Goal: Task Accomplishment & Management: Complete application form

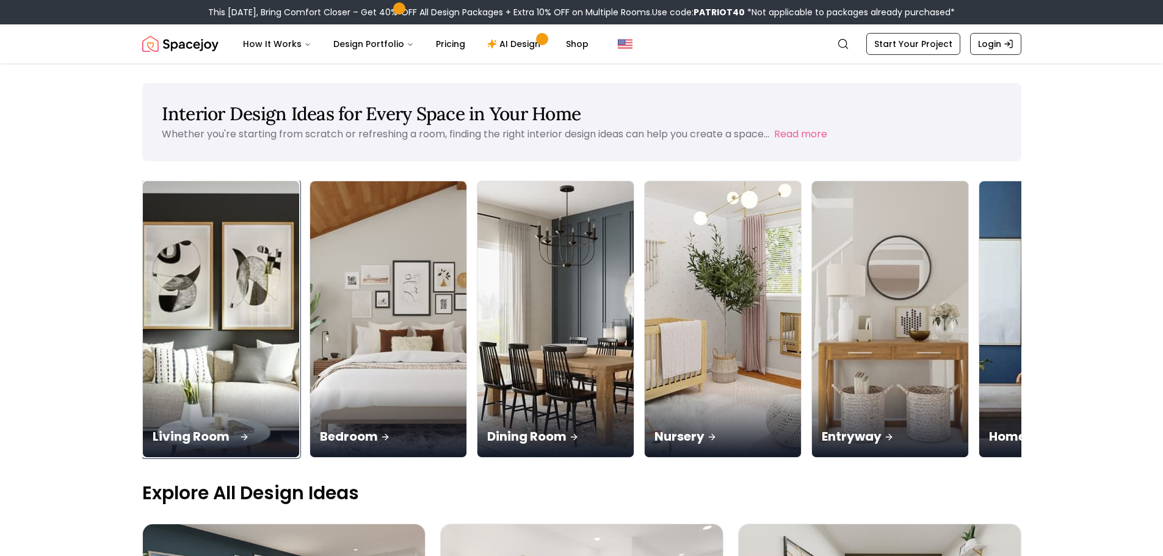
click at [273, 335] on img at bounding box center [221, 320] width 164 height 290
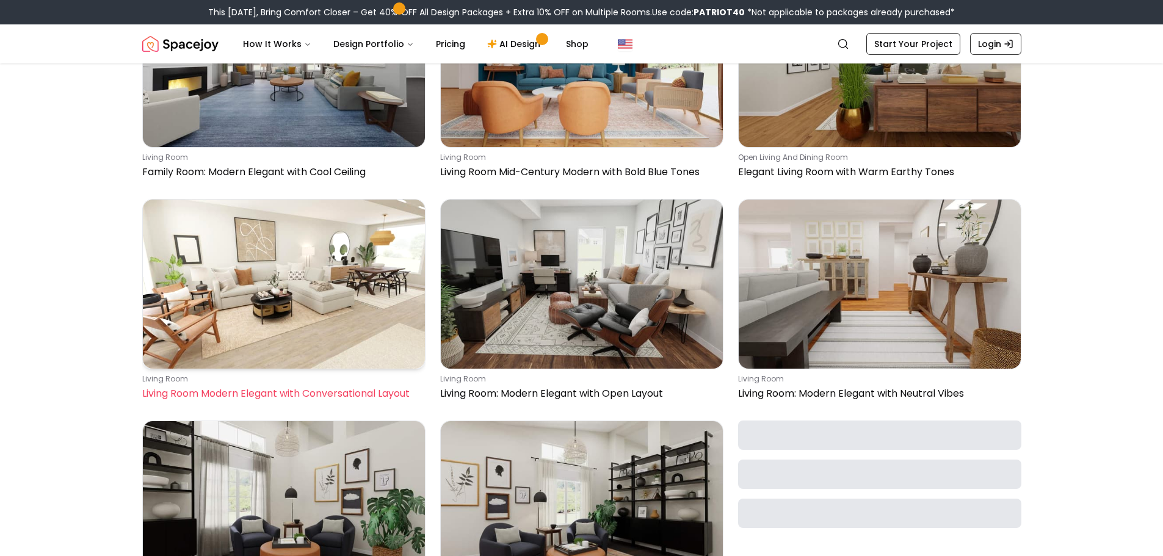
scroll to position [1526, 0]
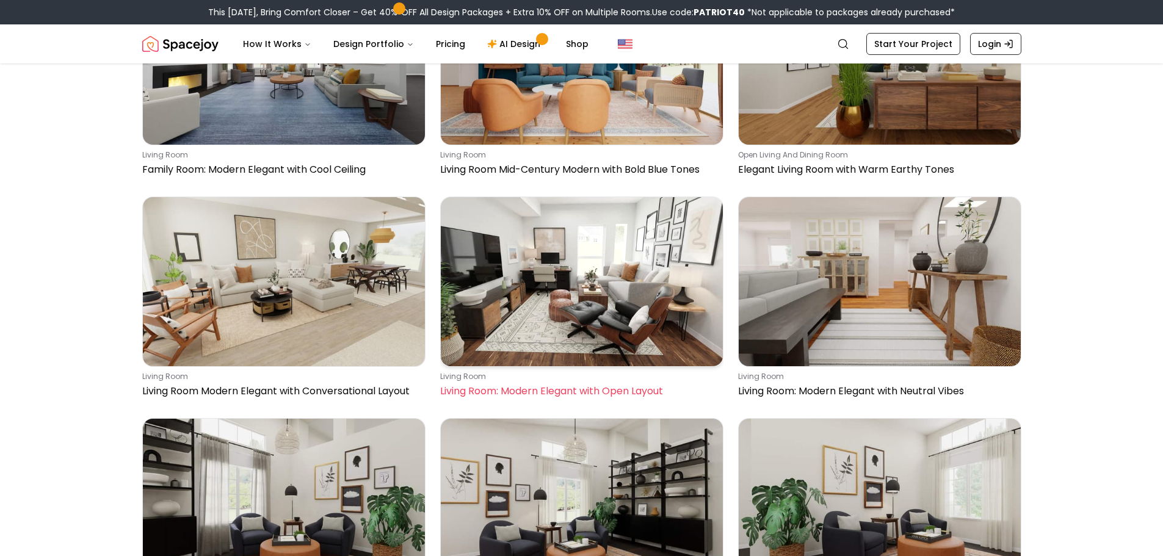
click at [596, 312] on img at bounding box center [582, 281] width 282 height 169
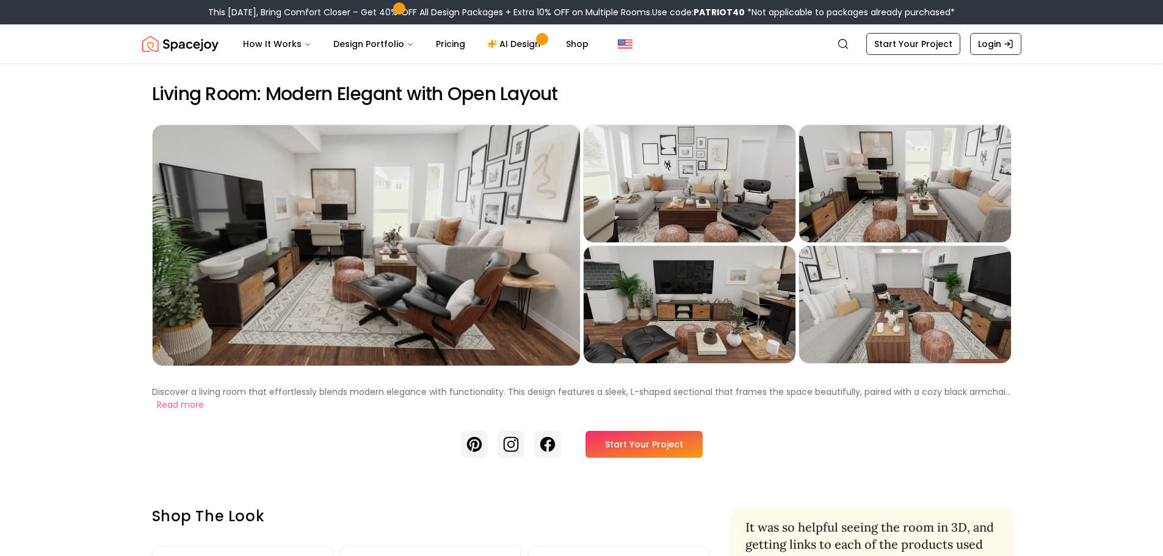
click at [675, 440] on link "Start Your Project" at bounding box center [643, 444] width 117 height 27
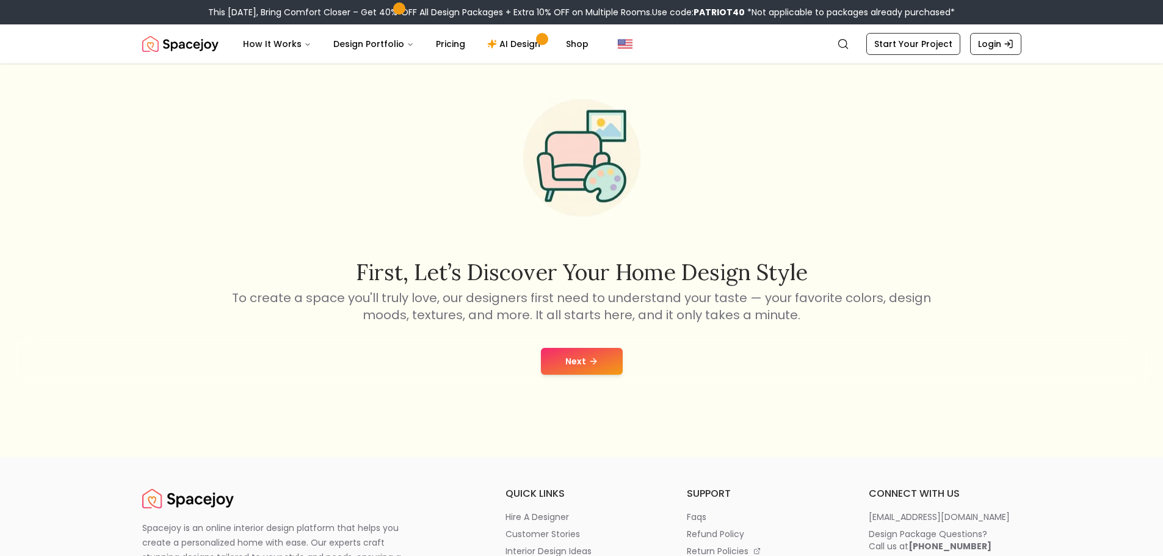
scroll to position [122, 0]
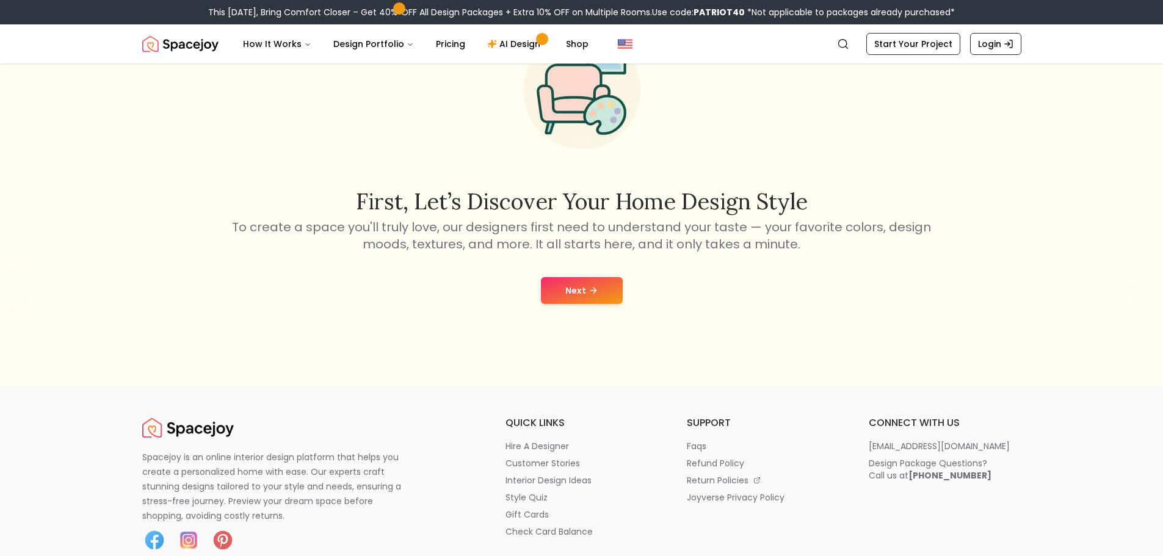
click at [572, 297] on button "Next" at bounding box center [582, 290] width 82 height 27
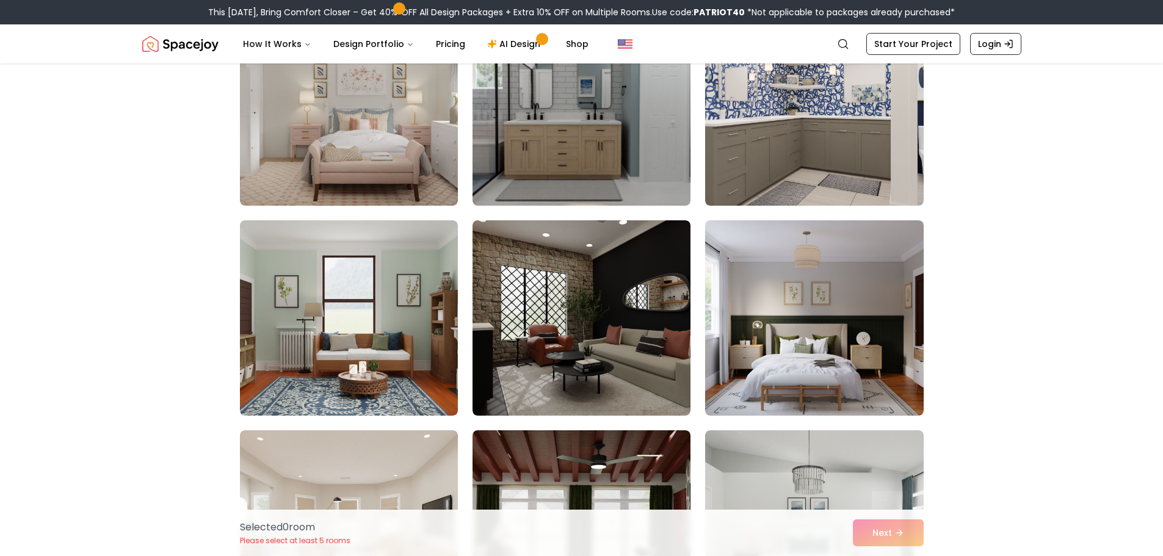
scroll to position [183, 0]
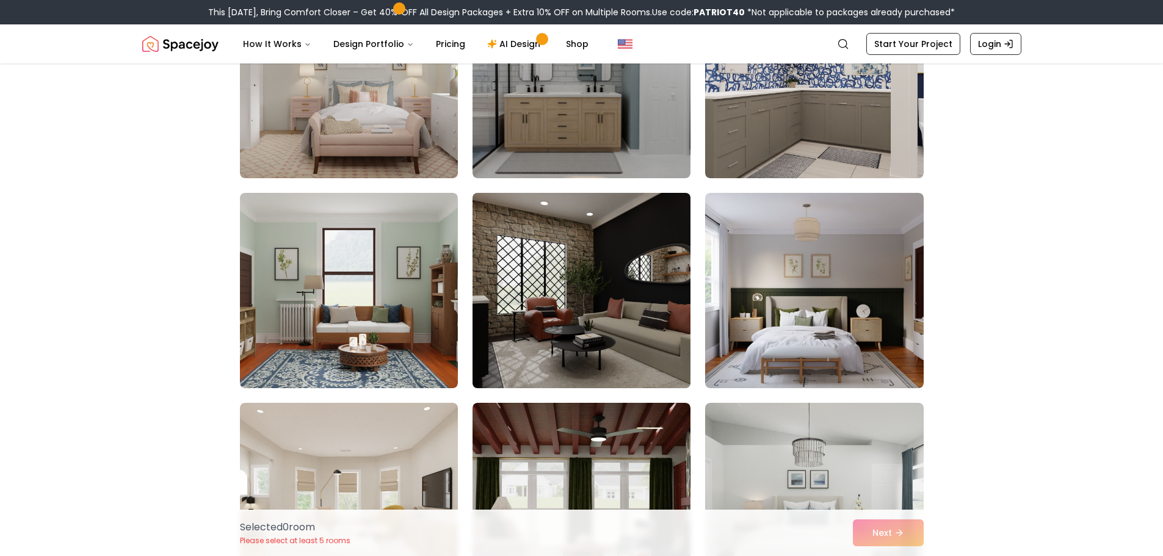
click at [558, 282] on img at bounding box center [581, 290] width 229 height 205
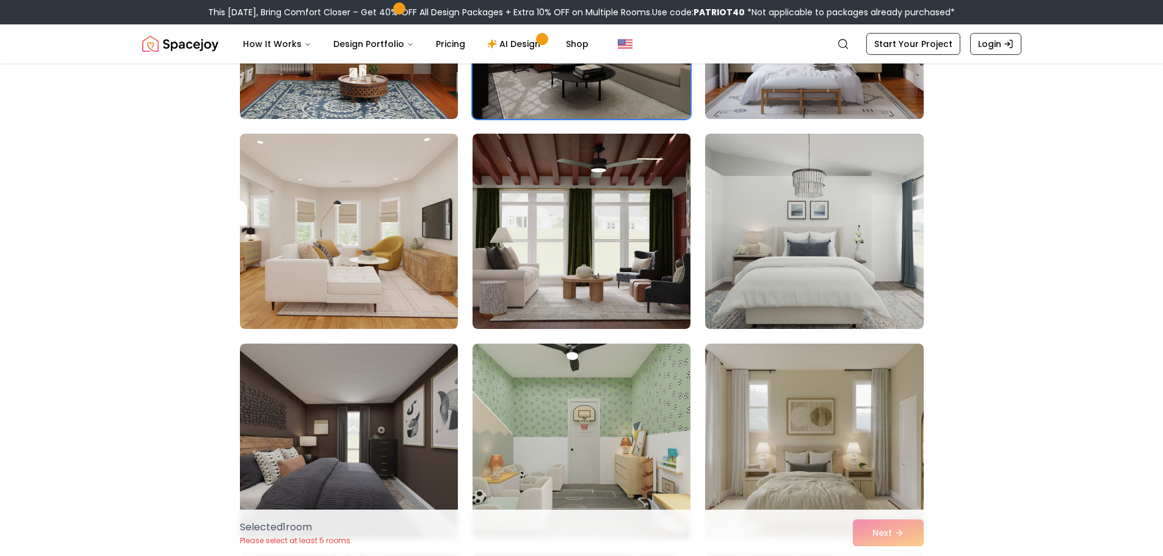
scroll to position [488, 0]
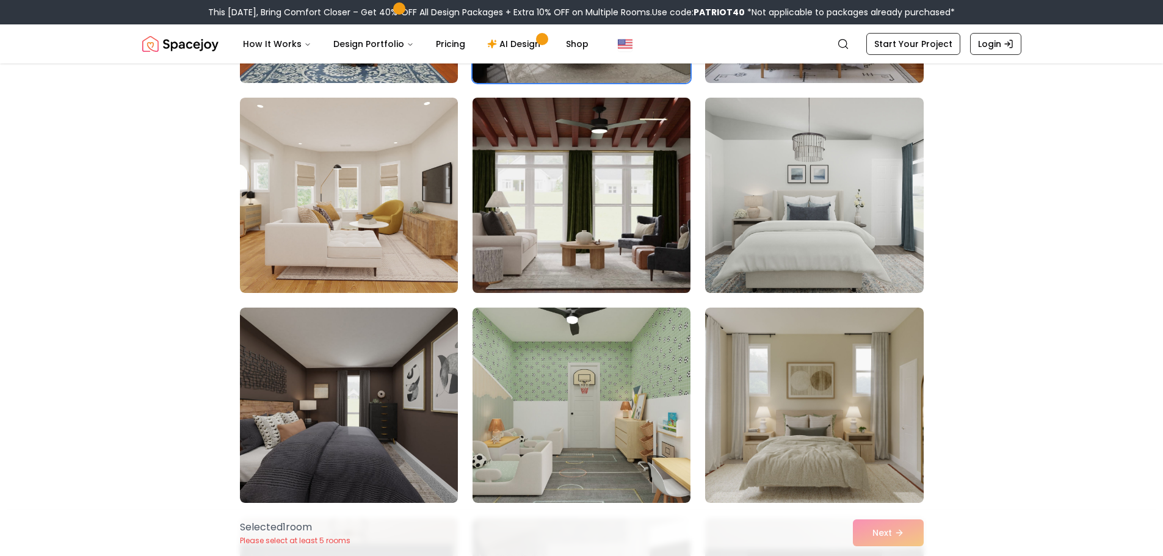
click at [552, 207] on img at bounding box center [581, 195] width 229 height 205
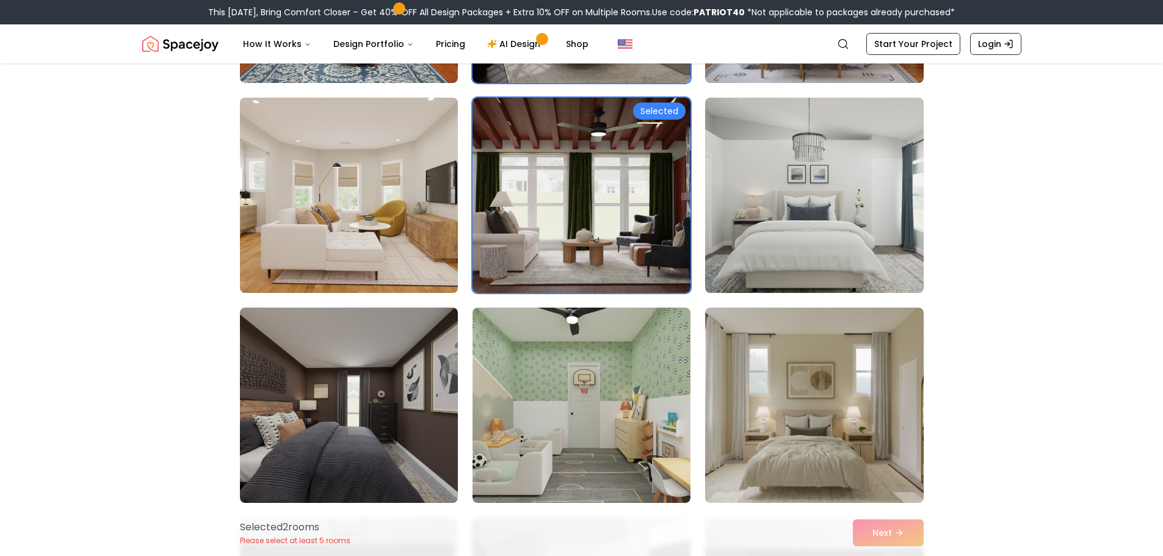
click at [395, 200] on img at bounding box center [348, 195] width 229 height 205
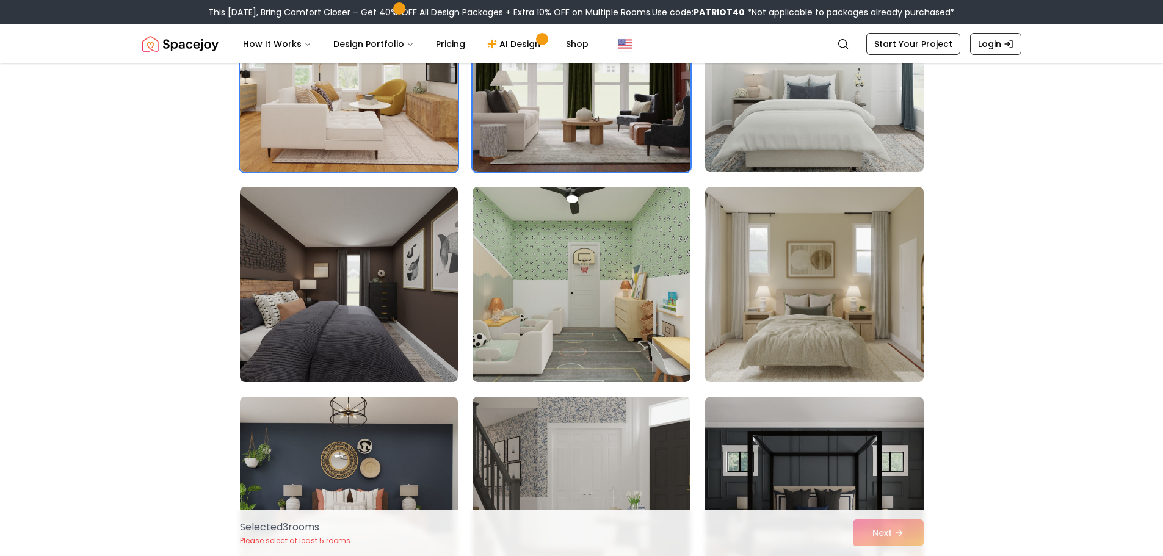
scroll to position [611, 0]
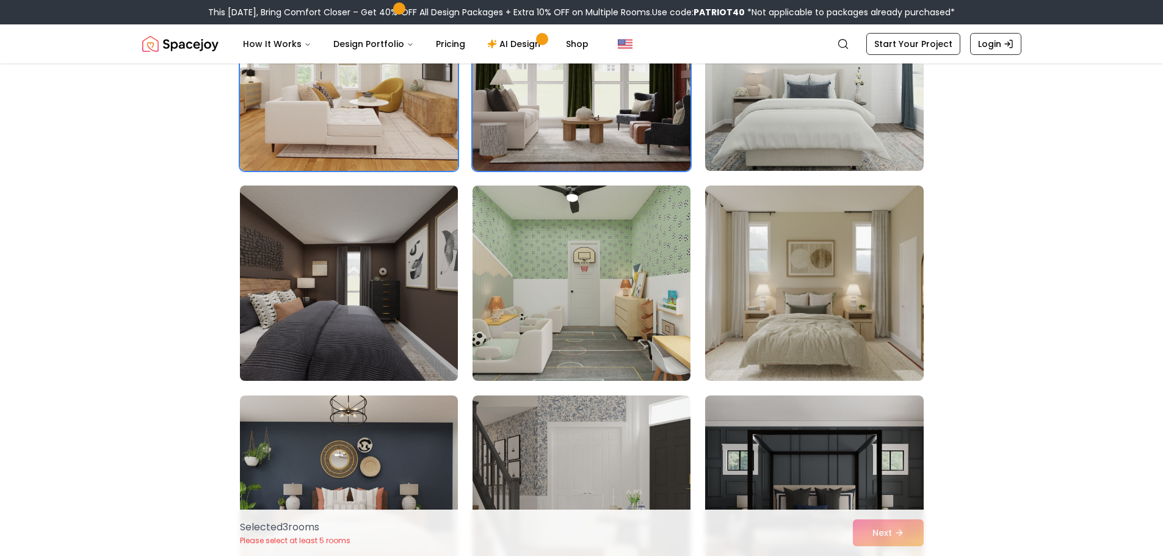
click at [391, 237] on img at bounding box center [348, 283] width 229 height 205
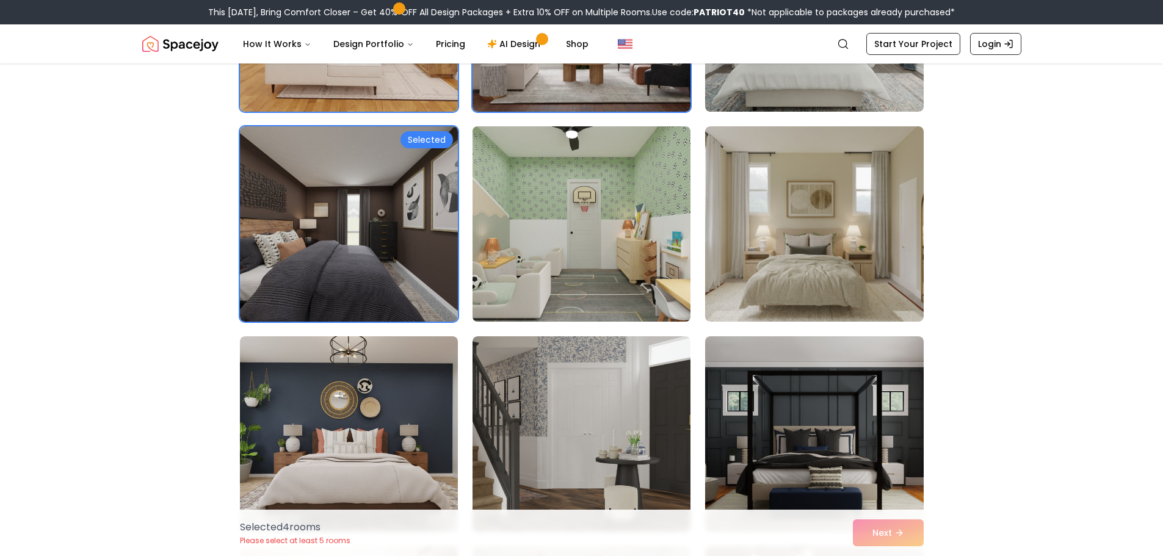
scroll to position [794, 0]
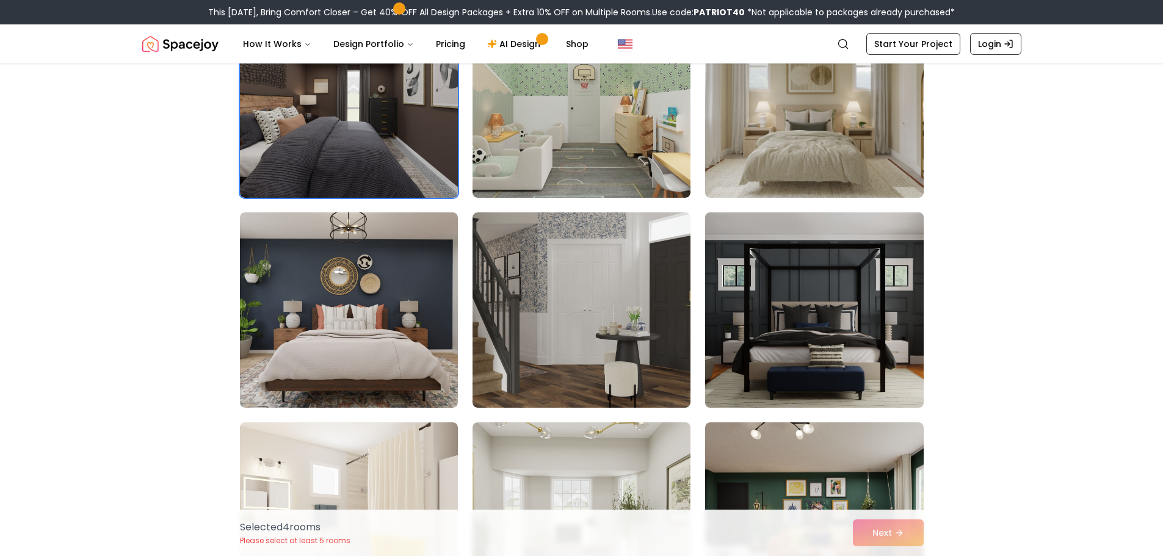
click at [841, 306] on img at bounding box center [814, 310] width 229 height 205
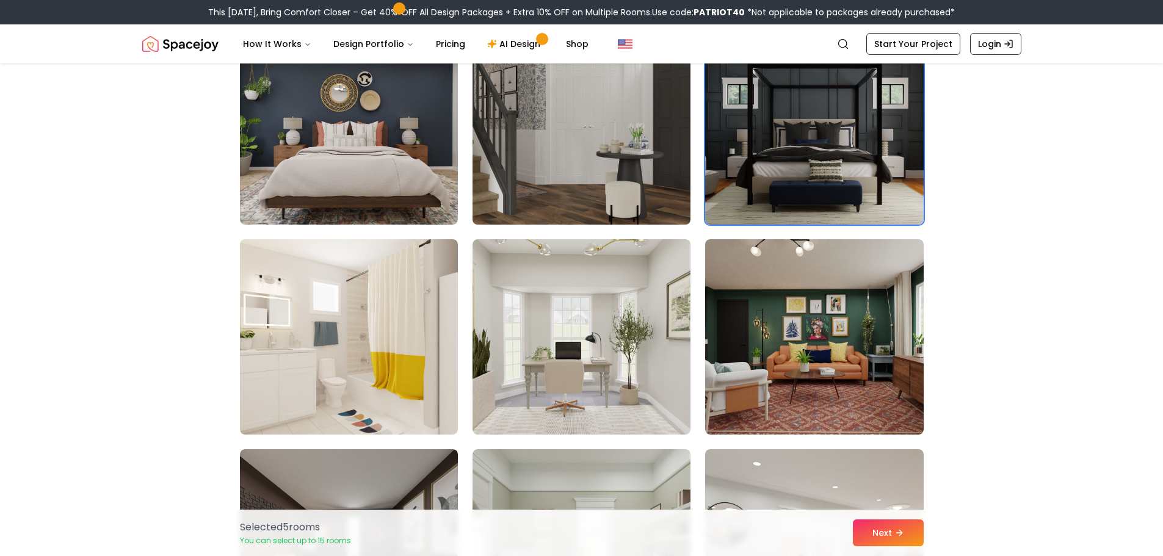
click at [564, 187] on img at bounding box center [581, 126] width 229 height 205
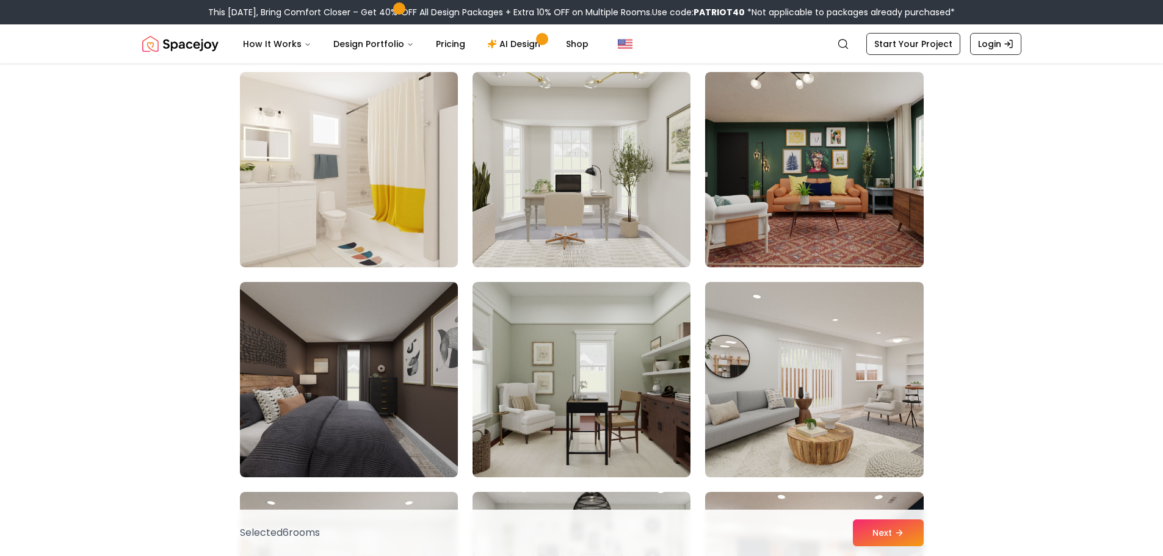
scroll to position [1160, 0]
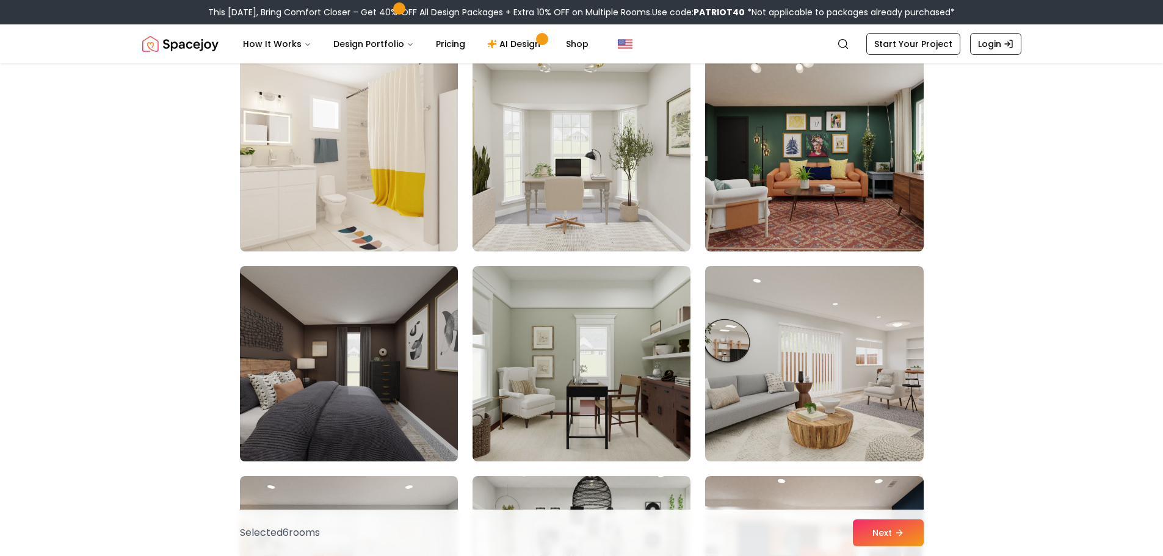
click at [400, 352] on img at bounding box center [348, 363] width 229 height 205
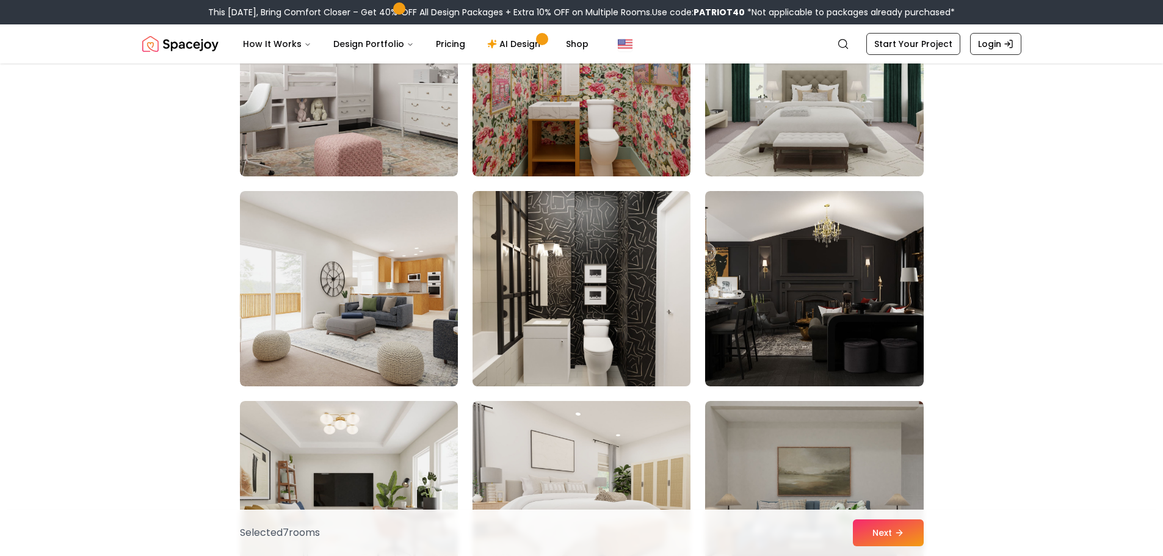
scroll to position [2076, 0]
click at [595, 303] on img at bounding box center [581, 288] width 229 height 205
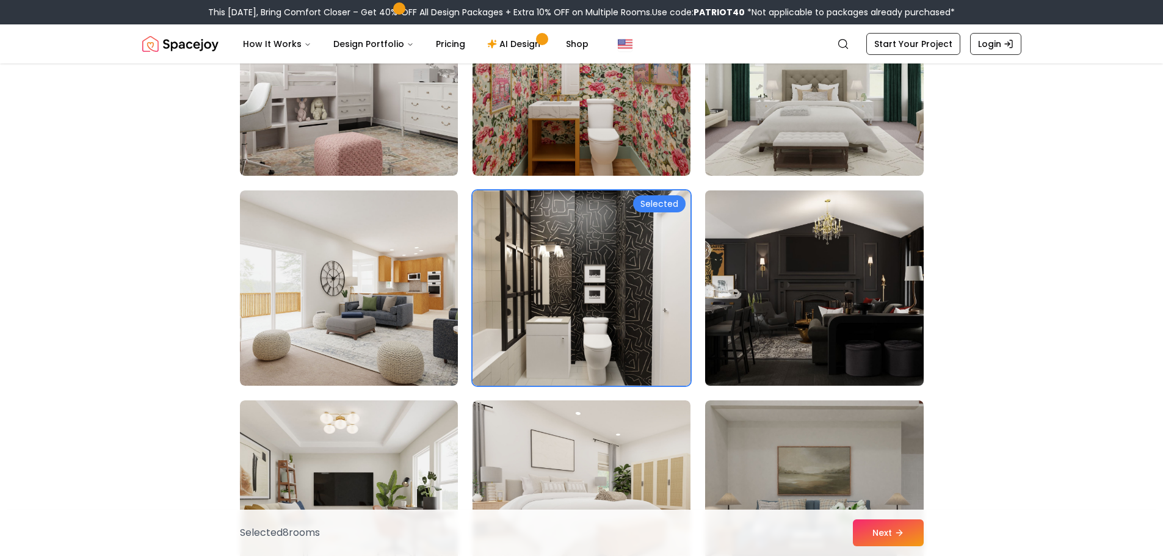
click at [821, 300] on img at bounding box center [814, 288] width 229 height 205
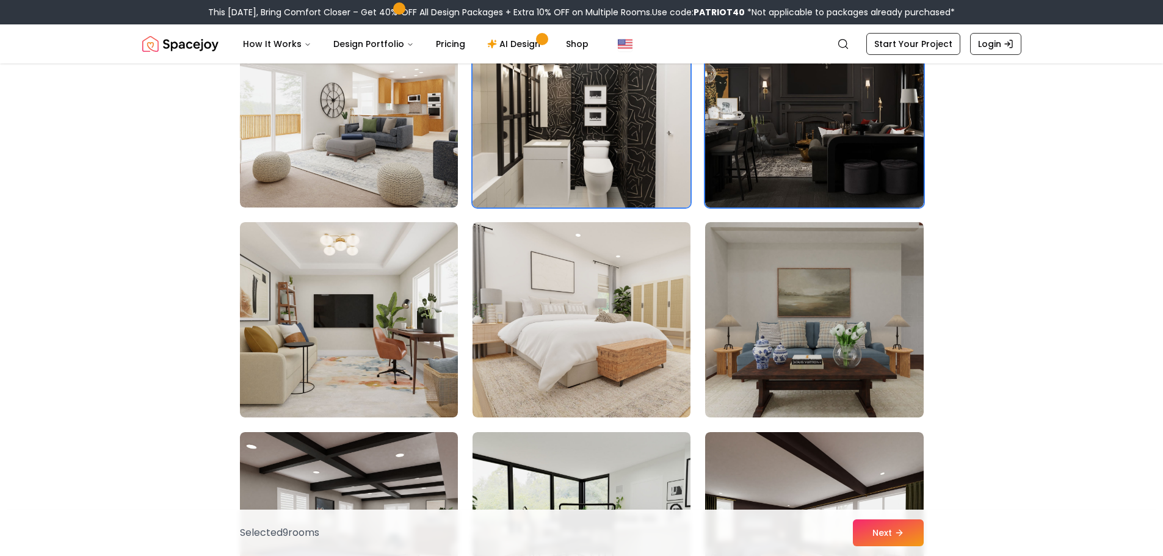
scroll to position [2259, 0]
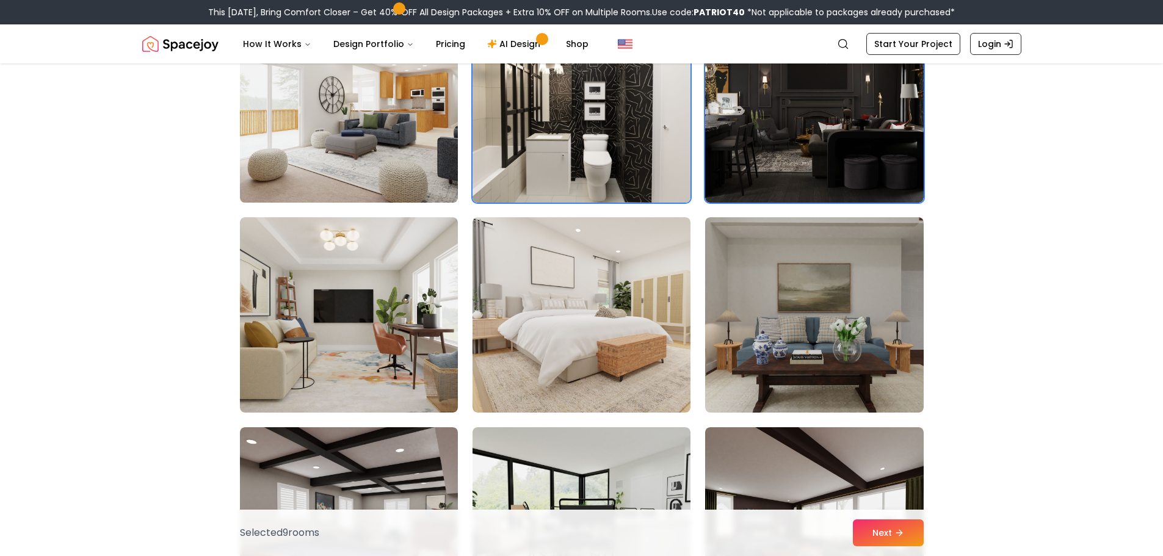
click at [394, 165] on img at bounding box center [348, 104] width 229 height 205
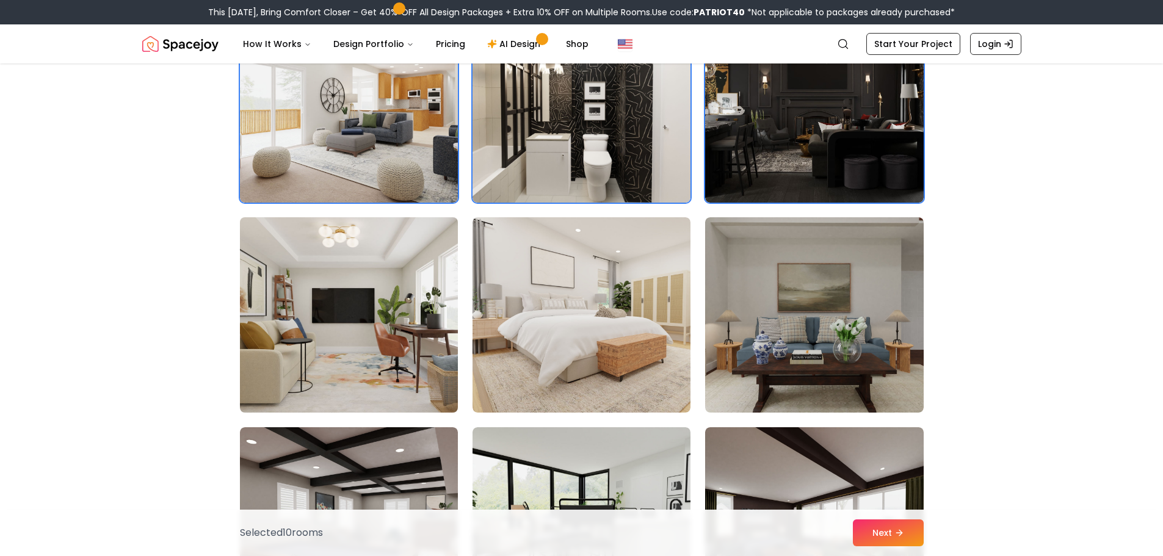
click at [396, 291] on img at bounding box center [348, 314] width 229 height 205
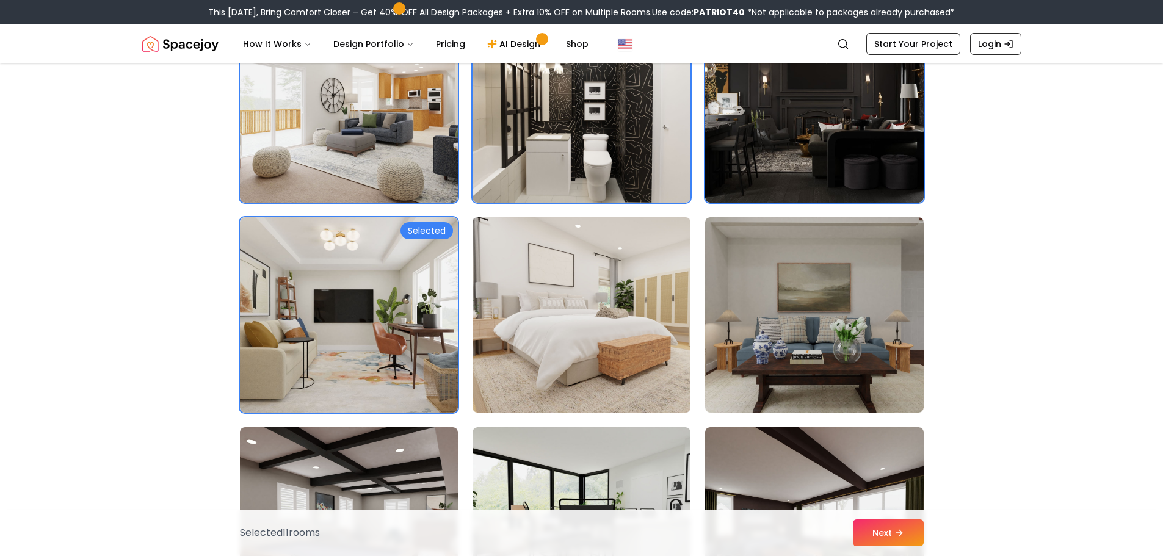
click at [581, 295] on img at bounding box center [581, 314] width 229 height 205
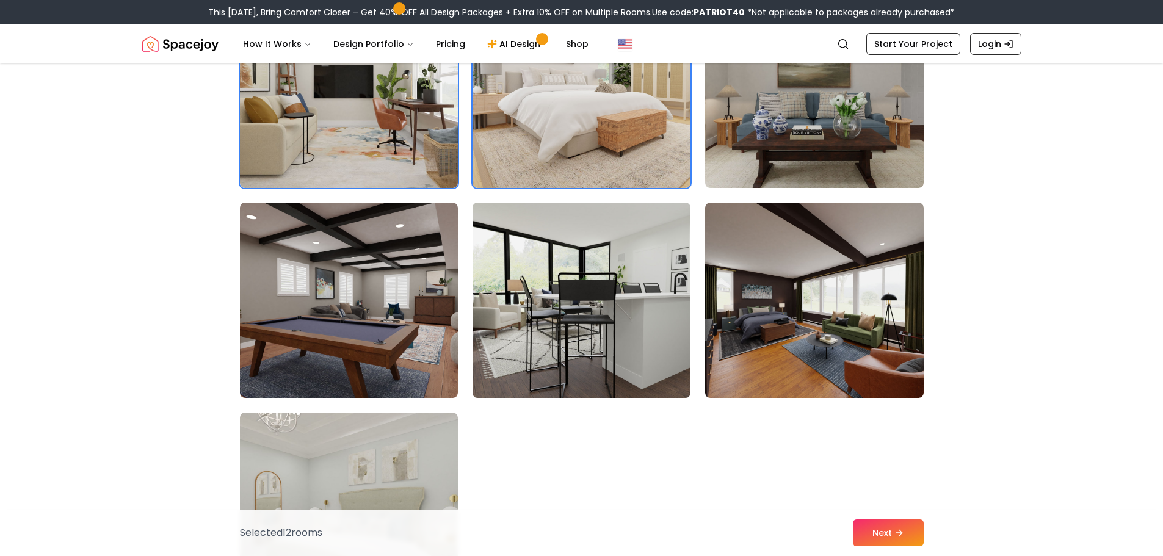
scroll to position [2564, 0]
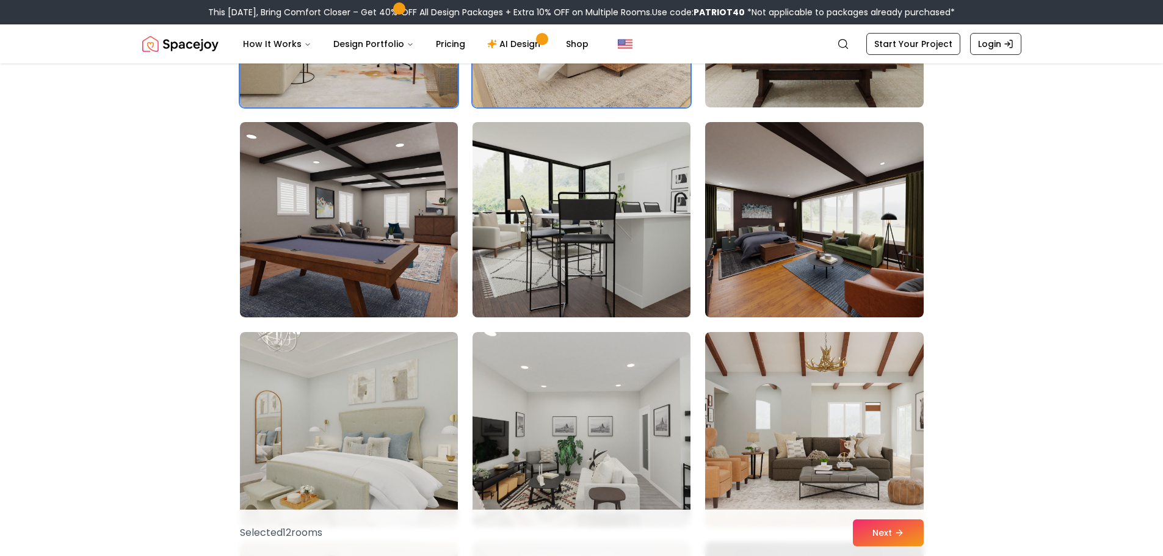
click at [627, 247] on img at bounding box center [581, 219] width 229 height 205
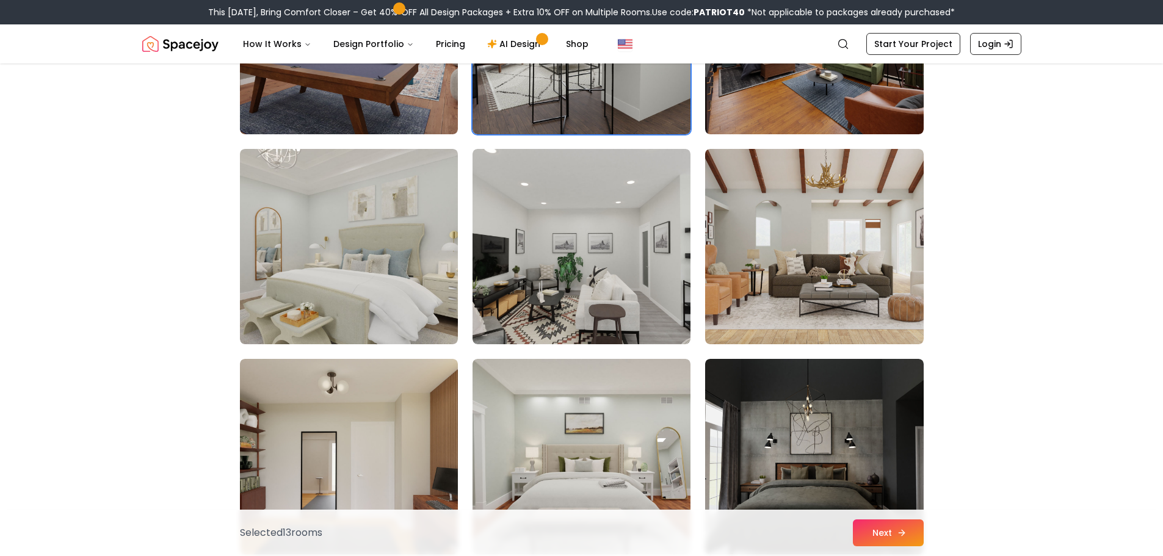
click at [900, 529] on icon at bounding box center [902, 533] width 10 height 10
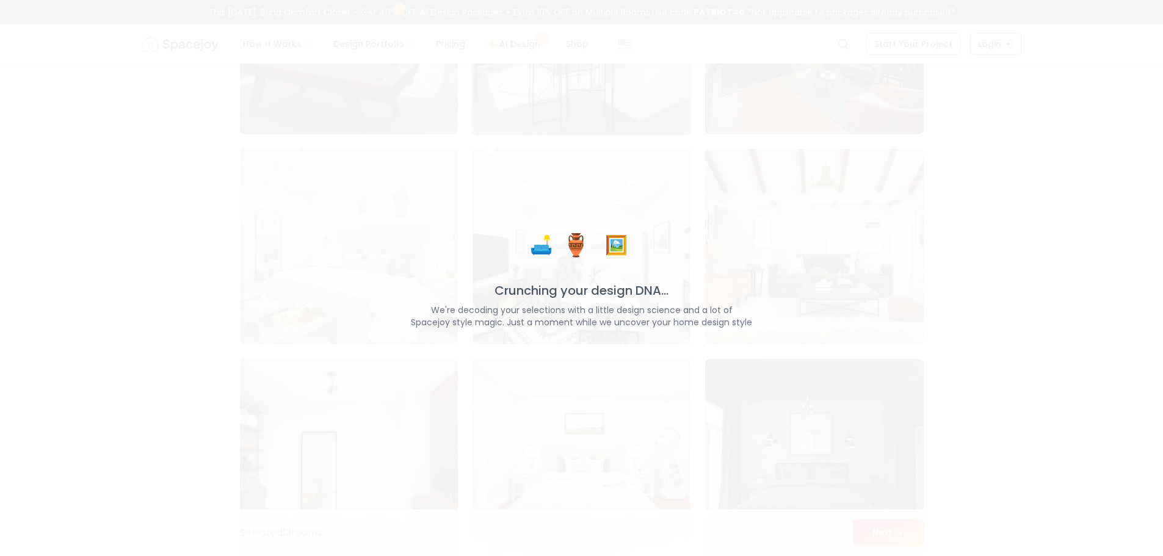
scroll to position [2747, 0]
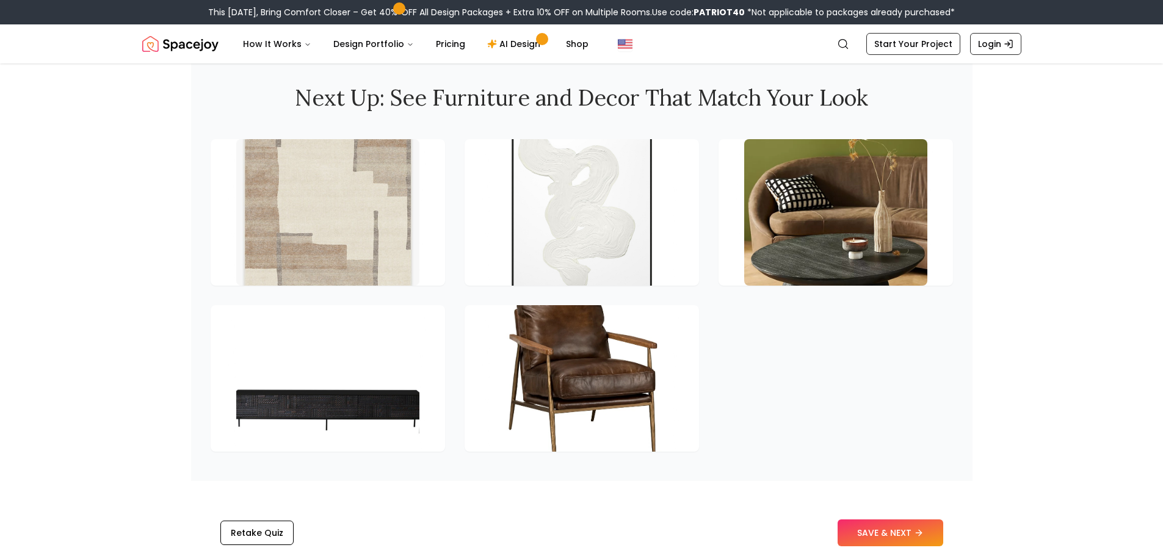
scroll to position [1954, 0]
